Goal: Find specific page/section: Locate a particular part of the current website

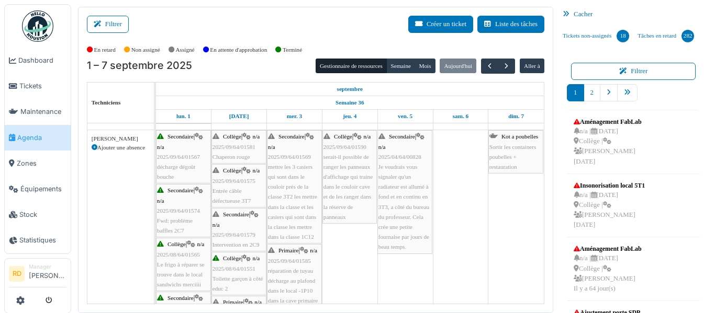
scroll to position [428, 0]
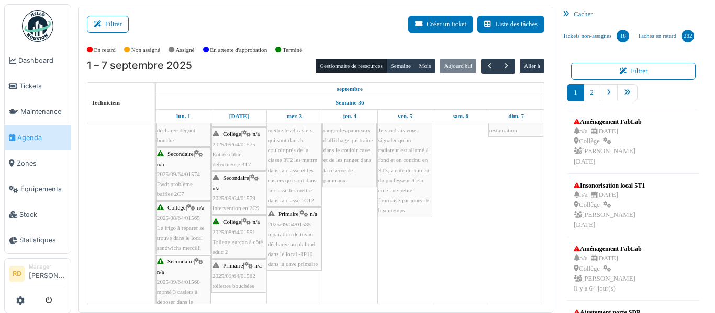
click at [244, 200] on span "2025/09/64/01579" at bounding box center [233, 198] width 43 height 6
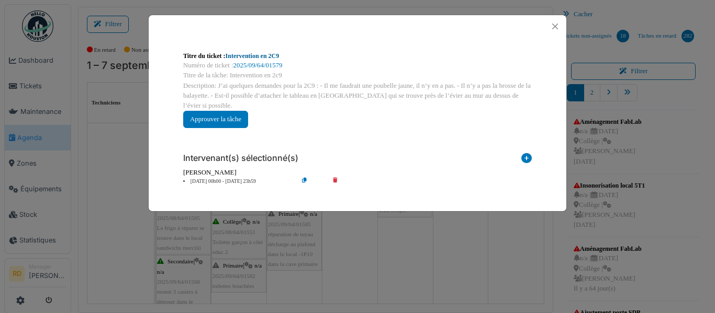
click at [251, 54] on link "Intervention en 2C9" at bounding box center [253, 55] width 54 height 7
click at [555, 30] on button "Close" at bounding box center [555, 26] width 14 height 14
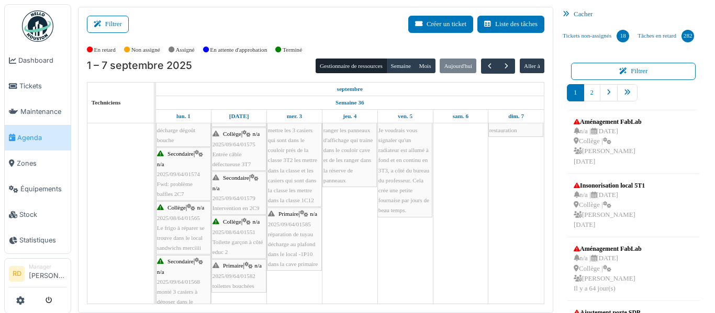
click at [246, 245] on span "Toilette garçon à côté educ 2" at bounding box center [237, 247] width 50 height 16
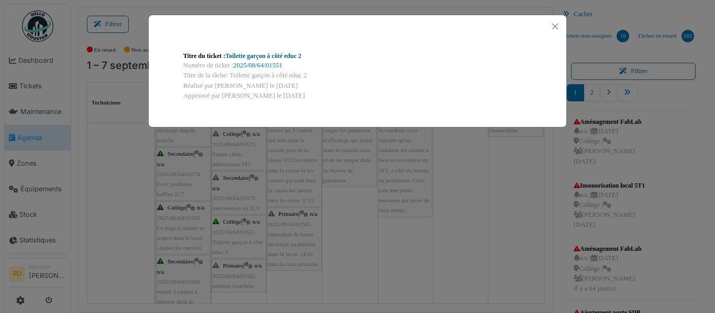
click at [267, 56] on link "Toilette garçon à côté educ 2" at bounding box center [264, 55] width 76 height 7
click at [550, 25] on button "Close" at bounding box center [555, 26] width 14 height 14
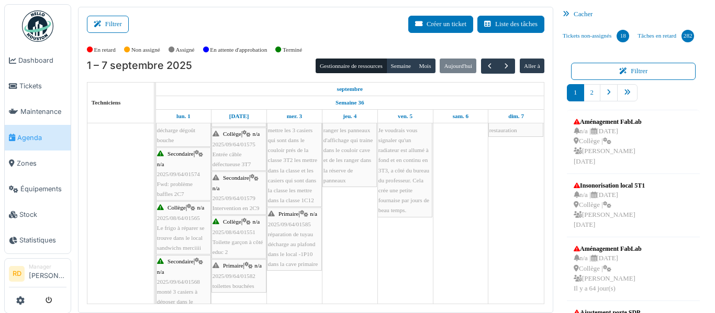
click at [241, 287] on span "toilettes bouchées" at bounding box center [233, 286] width 42 height 6
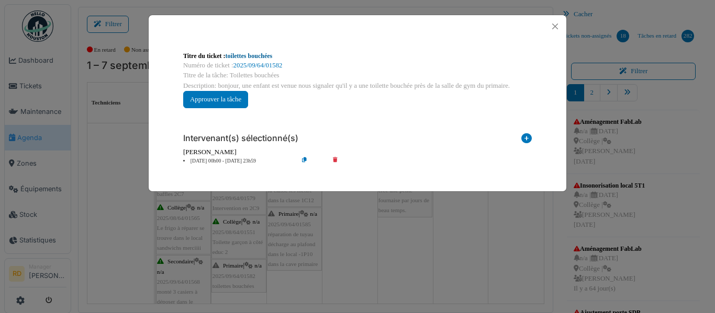
click at [256, 57] on link "toilettes bouchées" at bounding box center [249, 55] width 47 height 7
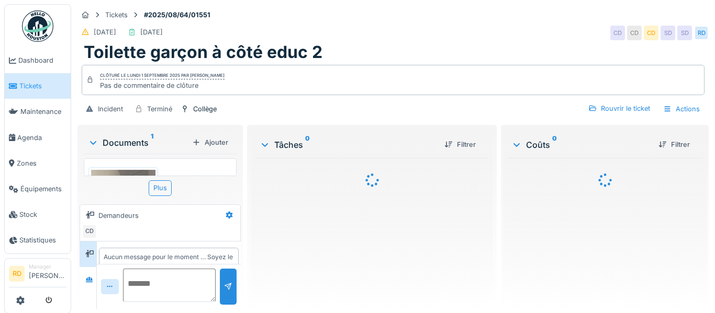
scroll to position [19, 0]
